Goal: Task Accomplishment & Management: Use online tool/utility

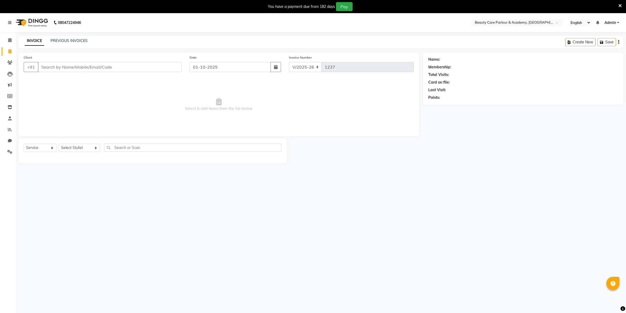
select select "8049"
select select "service"
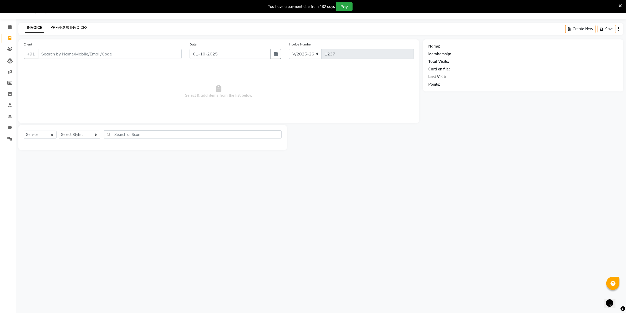
click at [64, 27] on link "PREVIOUS INVOICES" at bounding box center [68, 27] width 37 height 5
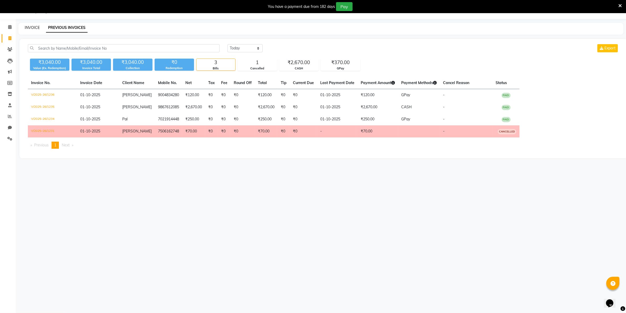
click at [31, 28] on link "INVOICE" at bounding box center [32, 27] width 15 height 5
select select "8049"
select select "service"
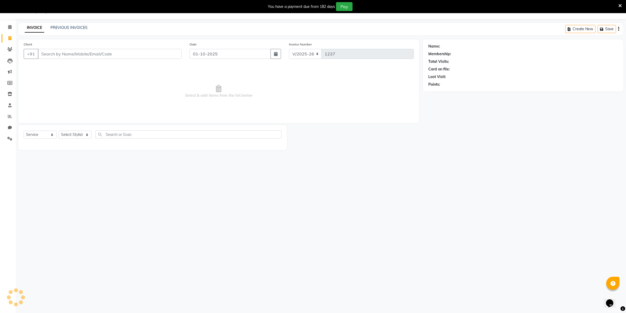
click at [44, 55] on input "Client" at bounding box center [110, 54] width 144 height 10
type input "8384930397"
click at [69, 66] on span "838493039" at bounding box center [69, 65] width 24 height 5
click at [71, 134] on select "Select Stylist [PERSON_NAME] [PERSON_NAME] (Beautician) [PERSON_NAME] [PERSON_N…" at bounding box center [80, 135] width 42 height 8
select select "89330"
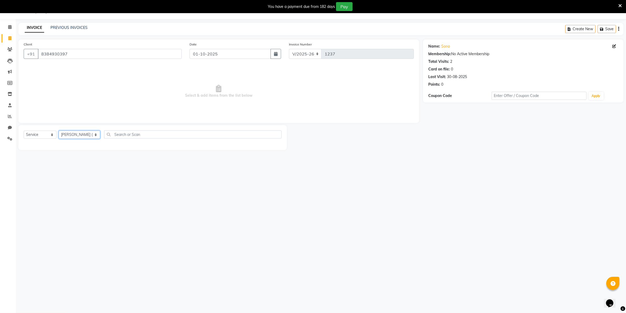
click at [59, 131] on select "Select Stylist [PERSON_NAME] [PERSON_NAME] (Beautician) [PERSON_NAME] [PERSON_N…" at bounding box center [80, 135] width 42 height 8
click at [274, 173] on label at bounding box center [276, 173] width 4 height 4
click at [274, 173] on input "checkbox" at bounding box center [275, 172] width 3 height 3
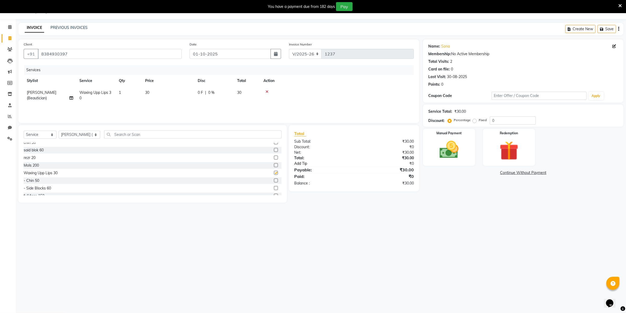
checkbox input "false"
click at [448, 145] on img at bounding box center [449, 150] width 32 height 23
click at [518, 173] on span "CASH" at bounding box center [520, 173] width 11 height 6
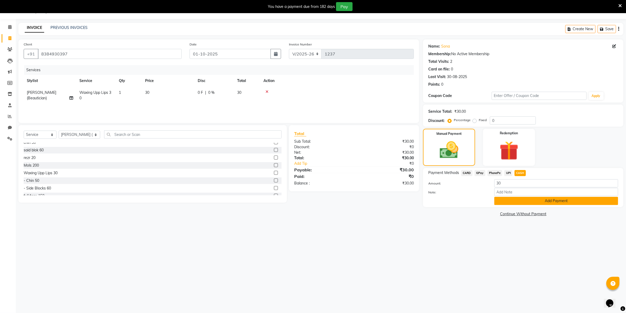
click at [521, 200] on button "Add Payment" at bounding box center [556, 201] width 124 height 8
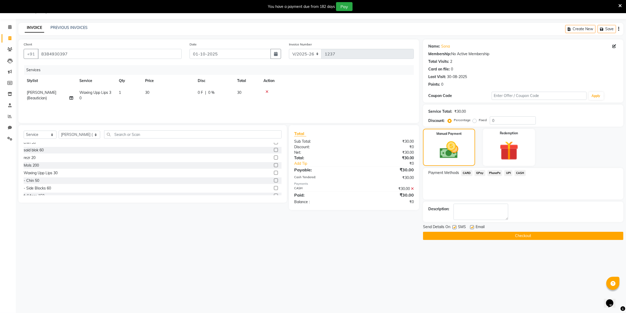
click at [523, 236] on button "Checkout" at bounding box center [523, 236] width 200 height 8
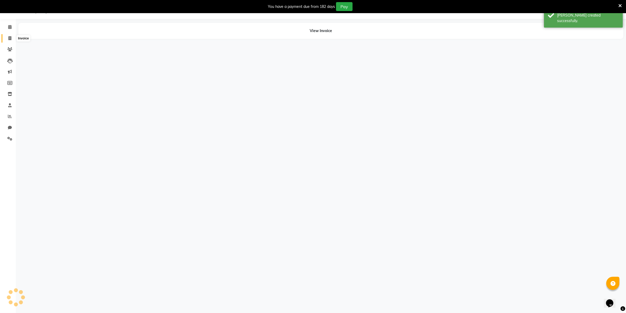
click at [11, 39] on icon at bounding box center [9, 38] width 3 height 4
select select "8049"
select select "service"
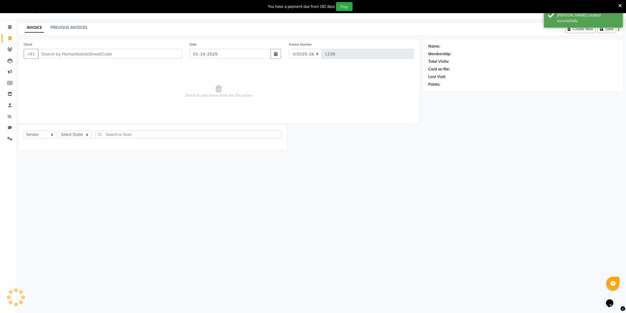
click at [46, 58] on input "Client" at bounding box center [110, 54] width 144 height 10
click at [43, 55] on input "Client" at bounding box center [110, 54] width 144 height 10
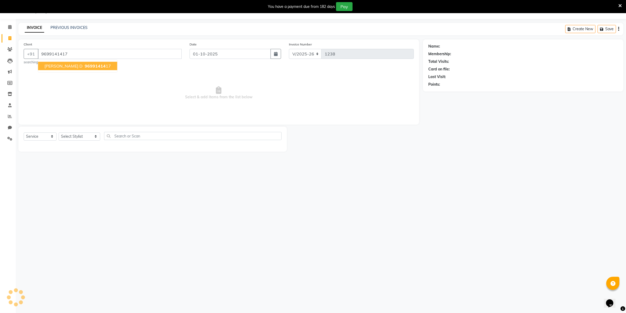
type input "9699141417"
click at [78, 65] on span "[PERSON_NAME] D" at bounding box center [63, 65] width 38 height 5
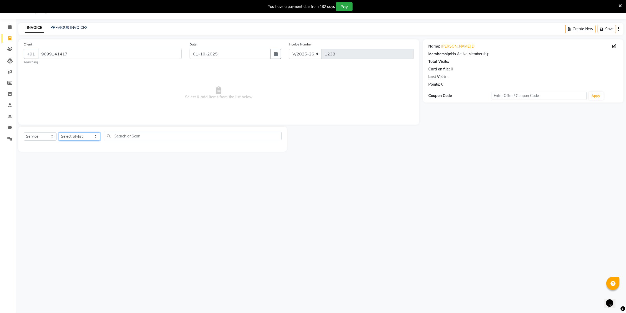
click at [75, 136] on select "Select Stylist [PERSON_NAME] [PERSON_NAME] (Beautician) [PERSON_NAME] [PERSON_N…" at bounding box center [80, 137] width 42 height 8
select select "89330"
click at [59, 133] on select "Select Stylist [PERSON_NAME] [PERSON_NAME] (Beautician) [PERSON_NAME] [PERSON_N…" at bounding box center [80, 137] width 42 height 8
click at [274, 149] on div at bounding box center [275, 148] width 3 height 6
click at [274, 148] on label at bounding box center [276, 147] width 4 height 4
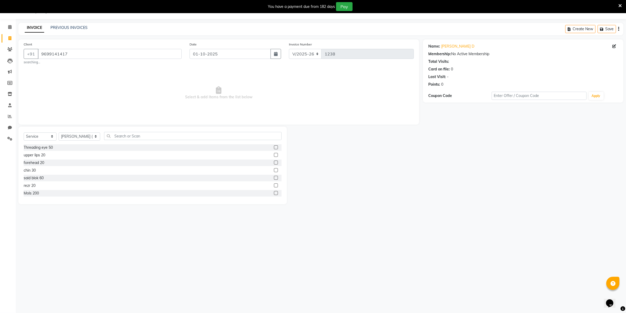
click at [274, 148] on input "checkbox" at bounding box center [275, 147] width 3 height 3
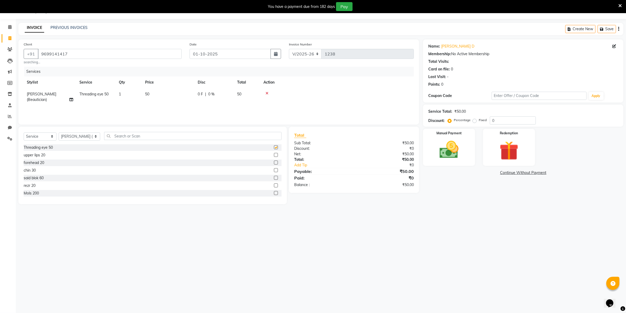
checkbox input "false"
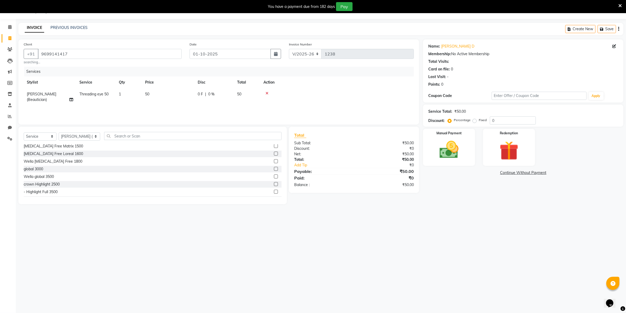
scroll to position [670, 0]
click at [274, 186] on label at bounding box center [276, 186] width 4 height 4
click at [274, 186] on input "checkbox" at bounding box center [275, 186] width 3 height 3
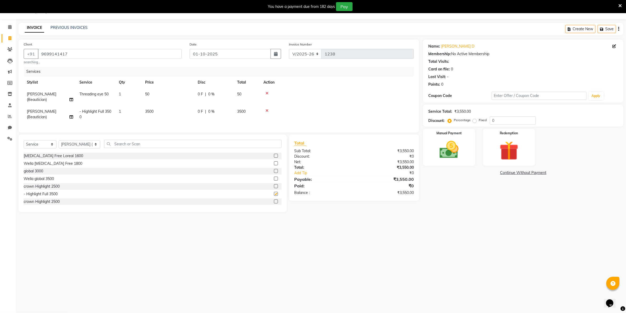
checkbox input "false"
click at [437, 156] on img at bounding box center [449, 150] width 32 height 23
click at [518, 173] on span "CASH" at bounding box center [520, 173] width 11 height 6
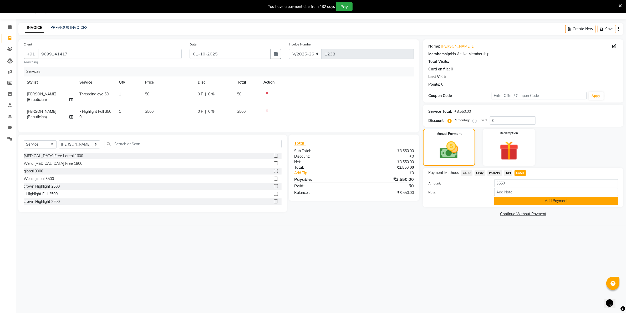
click at [522, 201] on button "Add Payment" at bounding box center [556, 201] width 124 height 8
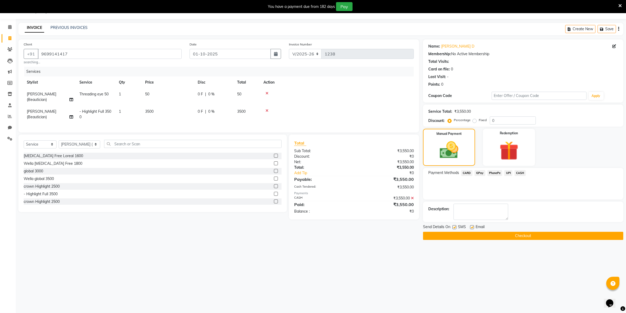
click at [509, 235] on button "Checkout" at bounding box center [523, 236] width 200 height 8
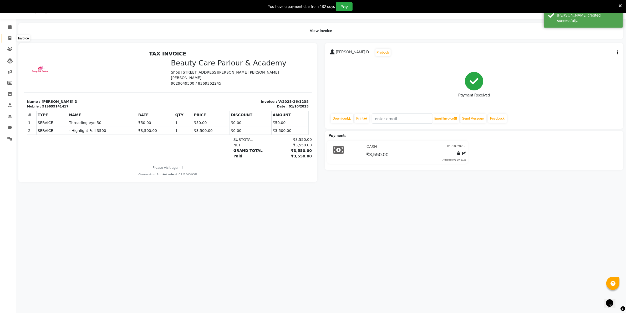
click at [8, 38] on icon at bounding box center [9, 38] width 3 height 4
select select "service"
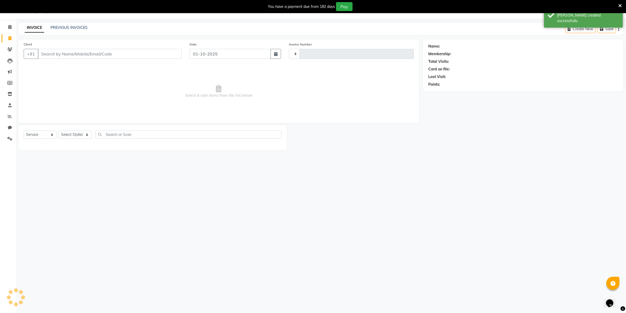
type input "1239"
select select "8049"
click at [8, 26] on icon at bounding box center [9, 27] width 3 height 4
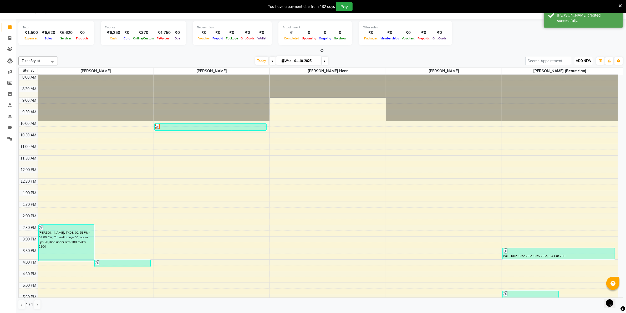
click at [579, 63] on button "ADD NEW Toggle Dropdown" at bounding box center [583, 60] width 18 height 7
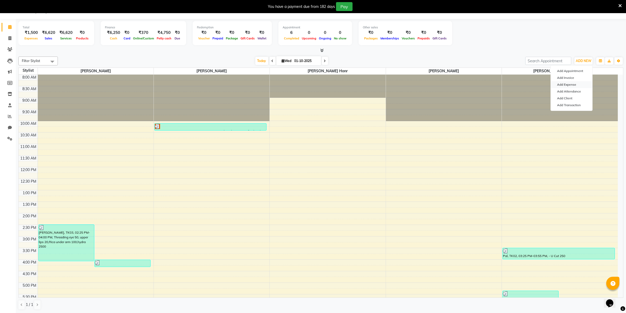
click at [567, 85] on link "Add Expense" at bounding box center [572, 84] width 42 height 7
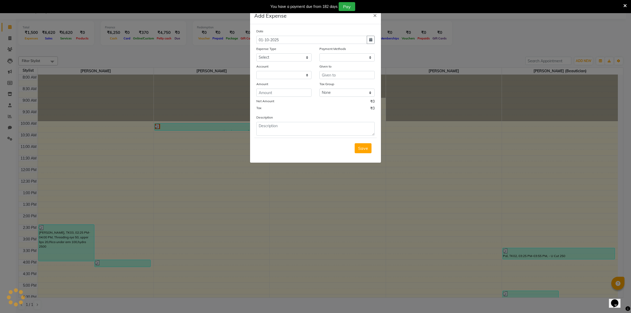
select select "1"
select select "7177"
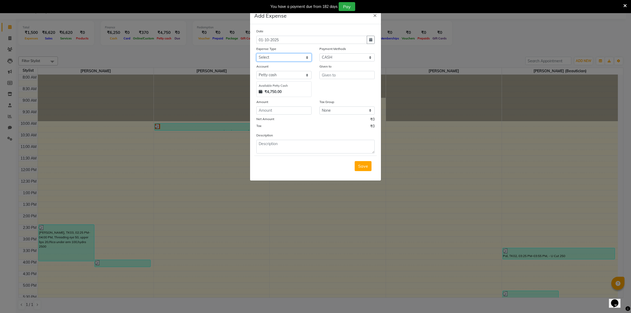
click at [306, 57] on select "Select Advance Salary Bank charges Car maintenance Cash transfer to bank Cash t…" at bounding box center [283, 57] width 55 height 8
select select "10"
click at [256, 53] on select "Select Advance Salary Bank charges Car maintenance Cash transfer to bank Cash t…" at bounding box center [283, 57] width 55 height 8
click at [321, 75] on input "text" at bounding box center [346, 75] width 55 height 8
type input "wax trips/shower cap/apron"
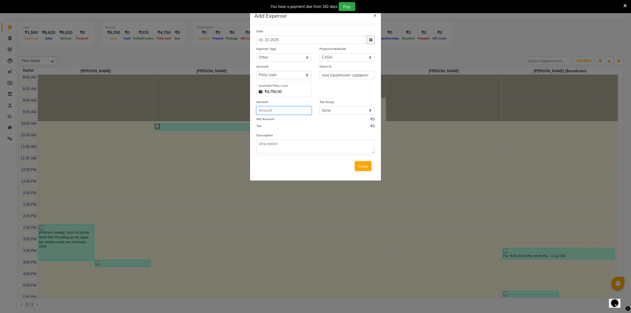
click at [266, 109] on input "number" at bounding box center [283, 110] width 55 height 8
type input "2350"
click at [370, 57] on select "Select Prepaid Package CARD Wallet GPay PhonePe UPI CASH" at bounding box center [346, 57] width 55 height 8
select select "5"
click at [319, 53] on select "Select Prepaid Package CARD Wallet GPay PhonePe UPI CASH" at bounding box center [346, 57] width 55 height 8
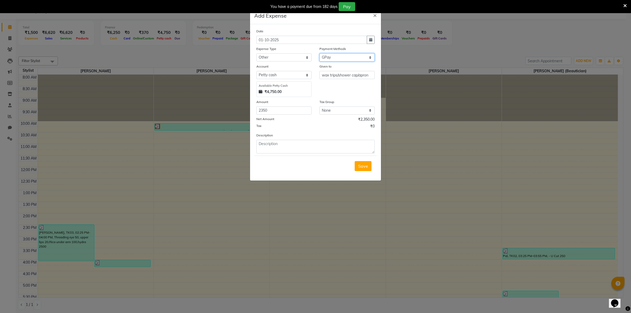
select select "7178"
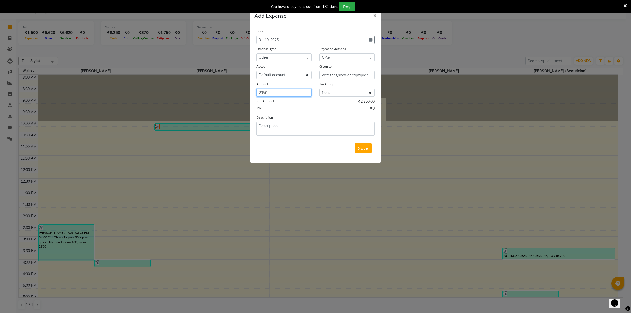
click at [269, 91] on input "2350" at bounding box center [283, 93] width 55 height 8
type input "2350"
click at [306, 75] on select "Select Default account" at bounding box center [283, 75] width 55 height 8
click at [256, 71] on select "Select Default account" at bounding box center [283, 75] width 55 height 8
click at [360, 147] on span "Save" at bounding box center [363, 148] width 10 height 5
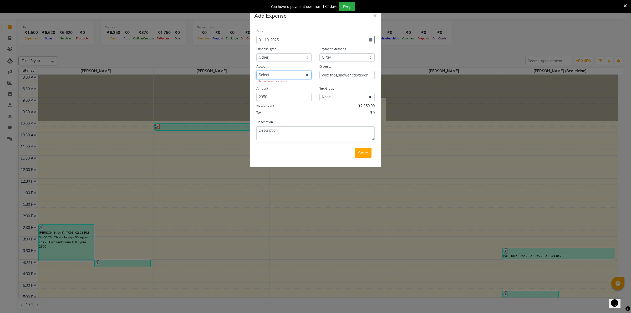
click at [306, 74] on select "Select Default account" at bounding box center [283, 75] width 55 height 8
select select "7178"
click at [256, 71] on select "Select Default account" at bounding box center [283, 75] width 55 height 8
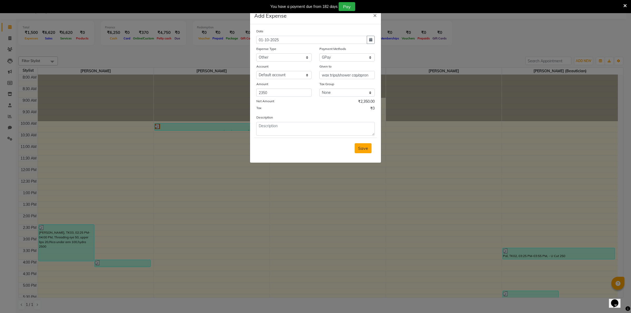
click at [363, 146] on span "Save" at bounding box center [363, 148] width 10 height 5
